Goal: Information Seeking & Learning: Learn about a topic

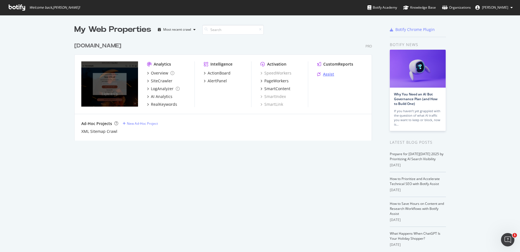
click at [324, 75] on div "Assist" at bounding box center [328, 75] width 11 height 6
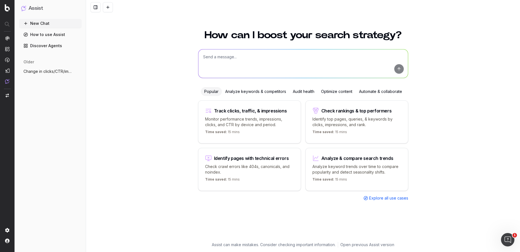
click at [241, 63] on textarea at bounding box center [303, 63] width 210 height 28
type textarea "What was interesting in our stats last week"
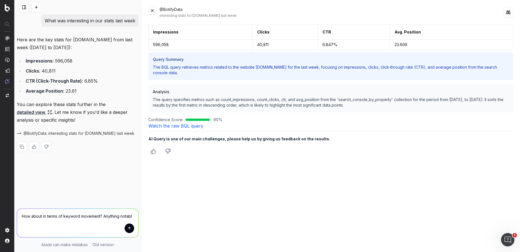
type textarea "How about in terms of keyword movement? Anything notable"
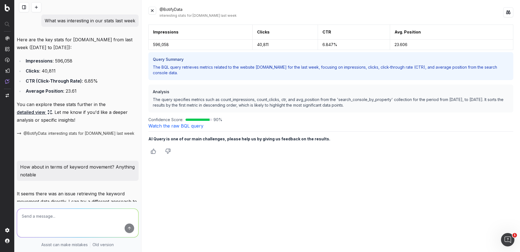
scroll to position [70, 0]
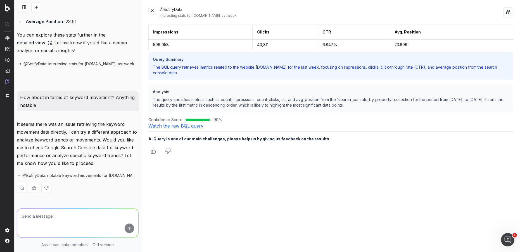
click at [75, 211] on textarea at bounding box center [77, 223] width 121 height 28
type textarea "both"
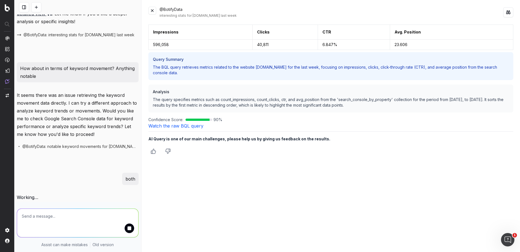
click at [153, 9] on button at bounding box center [152, 11] width 8 height 8
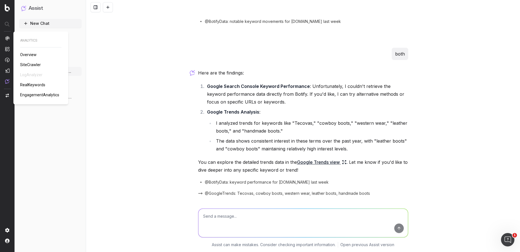
scroll to position [204, 0]
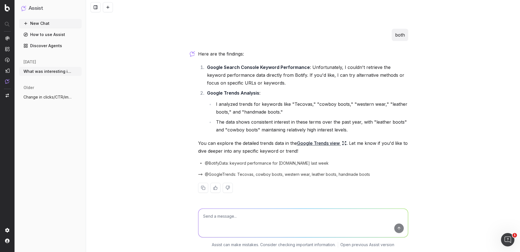
click at [324, 144] on link "Google Trends view" at bounding box center [321, 143] width 49 height 8
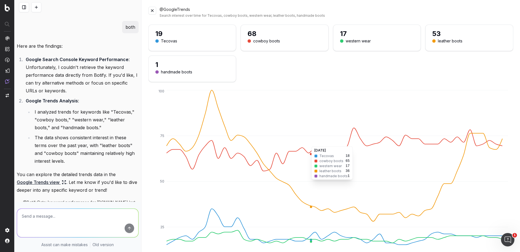
scroll to position [243, 0]
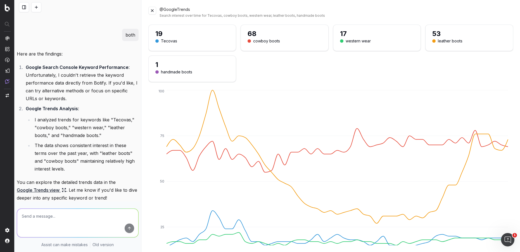
click at [150, 9] on button at bounding box center [152, 11] width 8 height 8
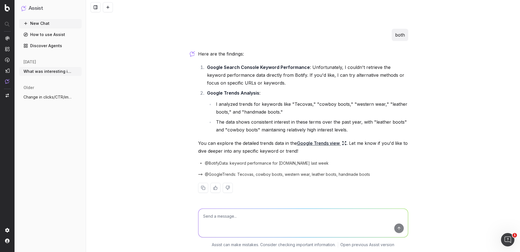
scroll to position [204, 0]
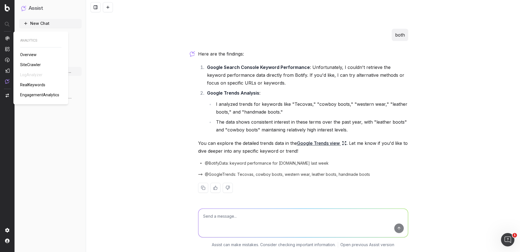
click at [30, 85] on span "RealKeywords" at bounding box center [32, 85] width 25 height 4
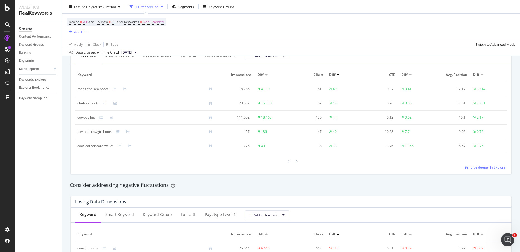
scroll to position [523, 0]
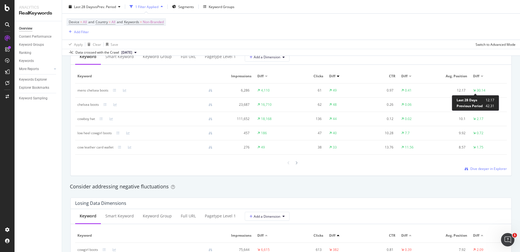
click at [462, 100] on span "Last 28 Days" at bounding box center [467, 100] width 21 height 5
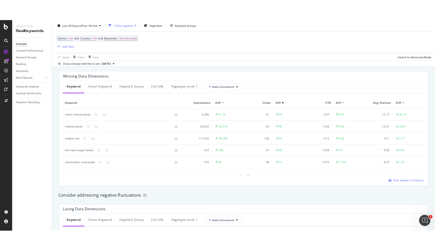
scroll to position [490, 0]
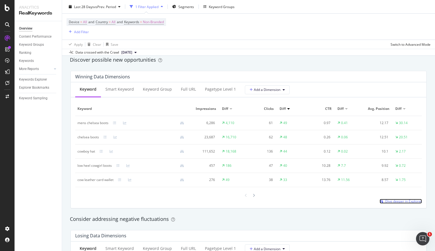
click at [388, 203] on span "Dive deeper in Explorer" at bounding box center [403, 201] width 37 height 5
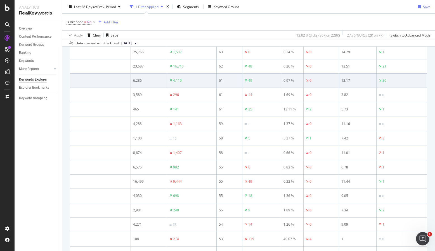
scroll to position [623, 0]
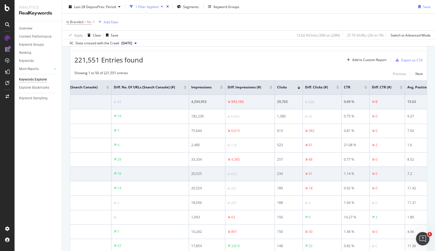
scroll to position [0, 152]
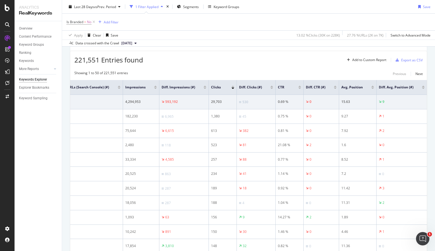
click at [422, 89] on div at bounding box center [423, 88] width 3 height 1
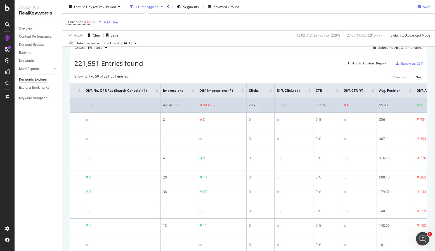
scroll to position [0, 152]
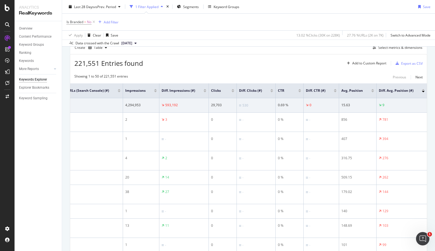
click at [422, 92] on div at bounding box center [423, 91] width 3 height 1
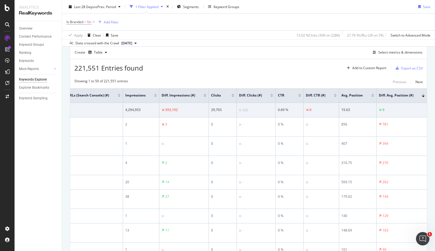
scroll to position [134, 0]
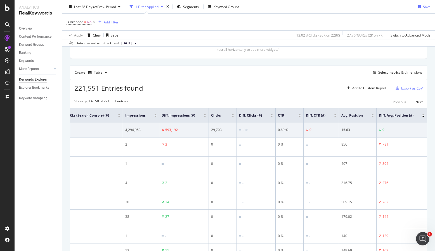
click at [422, 115] on div at bounding box center [423, 114] width 3 height 1
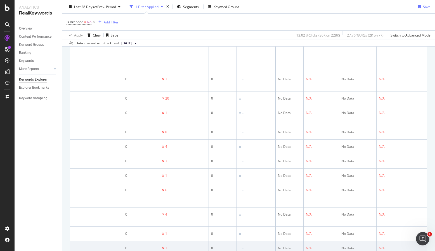
scroll to position [832, 0]
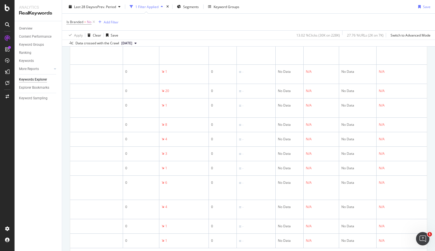
click at [419, 251] on div "Showing 1 to 50 of 221,551 entries Previous Next" at bounding box center [248, 254] width 356 height 7
click at [415, 252] on div "Next" at bounding box center [418, 254] width 7 height 5
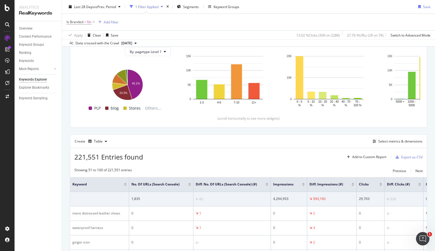
scroll to position [802, 0]
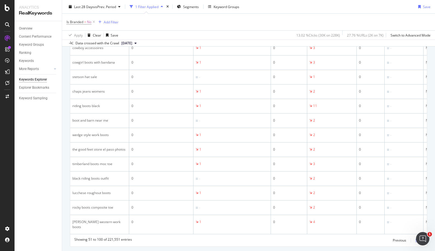
click at [415, 238] on div "Next" at bounding box center [418, 240] width 7 height 5
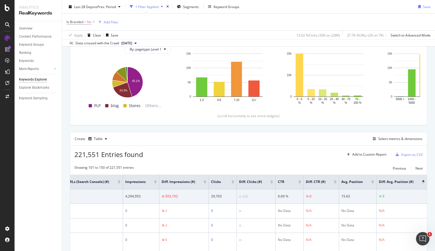
scroll to position [76, 0]
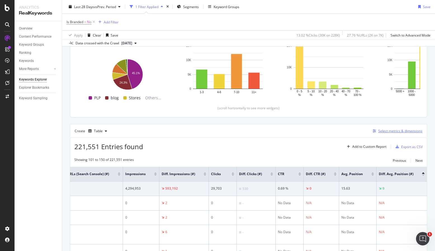
click at [390, 134] on div "Select metrics & dimensions" at bounding box center [396, 131] width 52 height 6
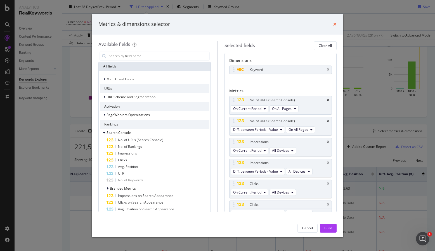
click at [335, 22] on icon "times" at bounding box center [334, 24] width 3 height 4
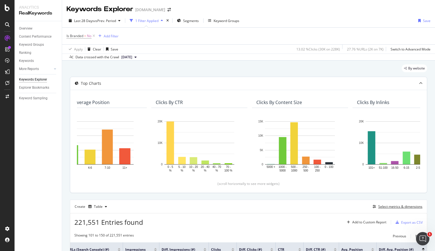
scroll to position [0, 0]
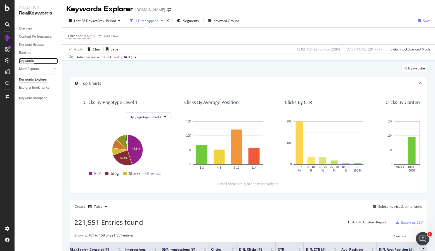
click at [27, 61] on div "Keywords" at bounding box center [26, 61] width 15 height 6
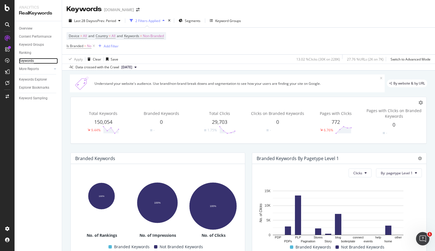
click at [34, 60] on link "Keywords" at bounding box center [38, 61] width 39 height 6
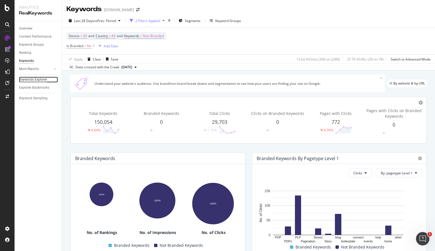
click at [20, 79] on div "Keywords Explorer" at bounding box center [33, 80] width 28 height 6
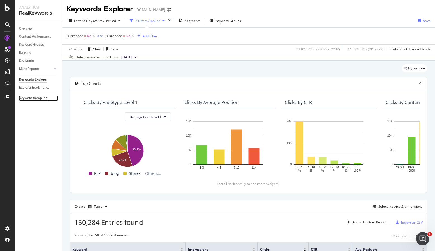
click at [31, 99] on div "Keyword Sampling" at bounding box center [33, 99] width 28 height 6
